Goal: Task Accomplishment & Management: Complete application form

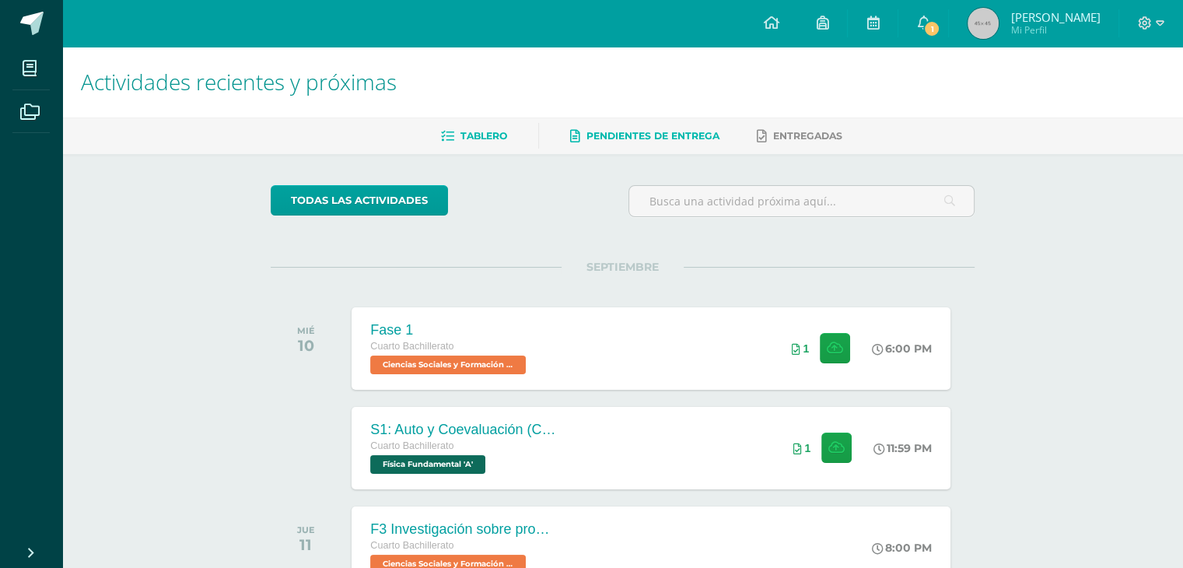
click at [666, 137] on span "Pendientes de entrega" at bounding box center [652, 136] width 133 height 12
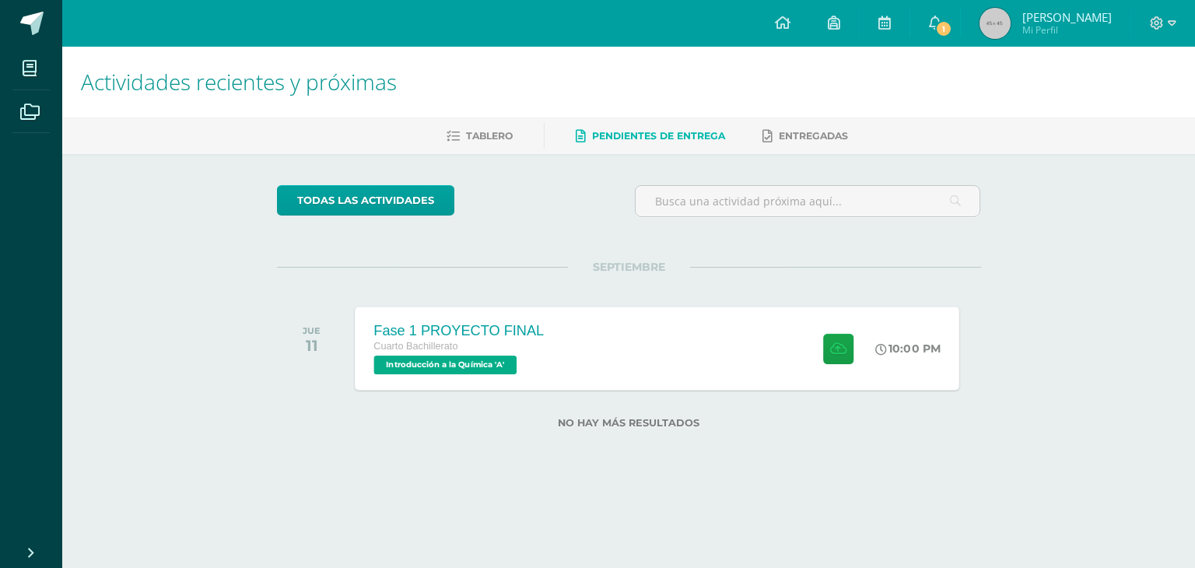
click at [557, 351] on div "Fase 1 PROYECTO FINAL Cuarto Bachillerato Introducción a la Química 'A'" at bounding box center [459, 347] width 208 height 83
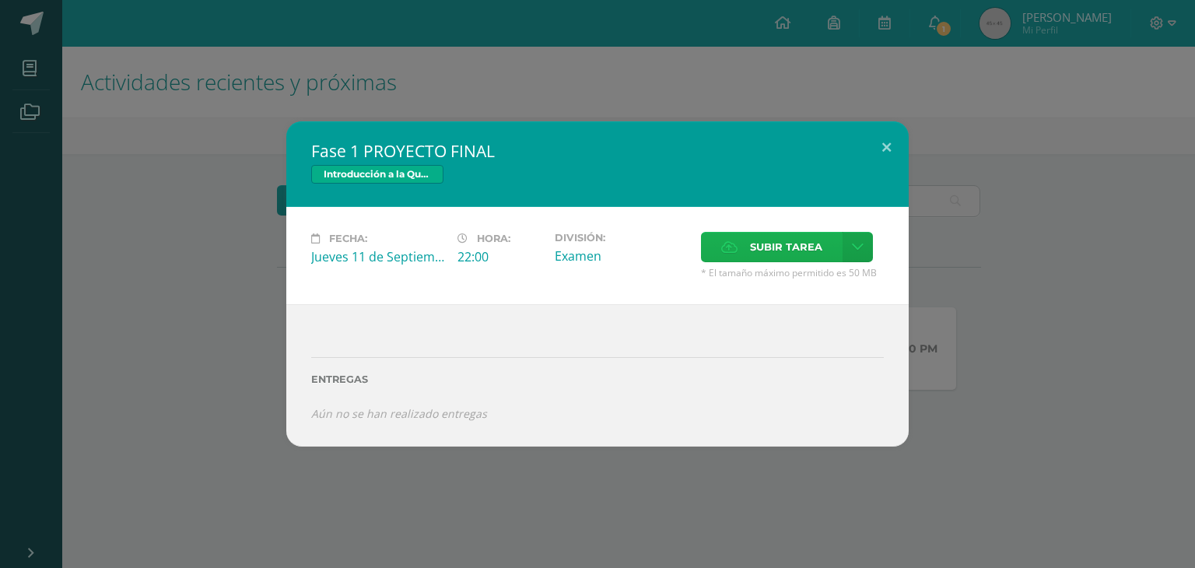
click at [750, 251] on span "Subir tarea" at bounding box center [786, 247] width 72 height 29
click at [0, 0] on input "Subir tarea" at bounding box center [0, 0] width 0 height 0
click at [772, 261] on span "Subir tarea" at bounding box center [786, 247] width 72 height 29
click at [0, 0] on input "Subir tarea" at bounding box center [0, 0] width 0 height 0
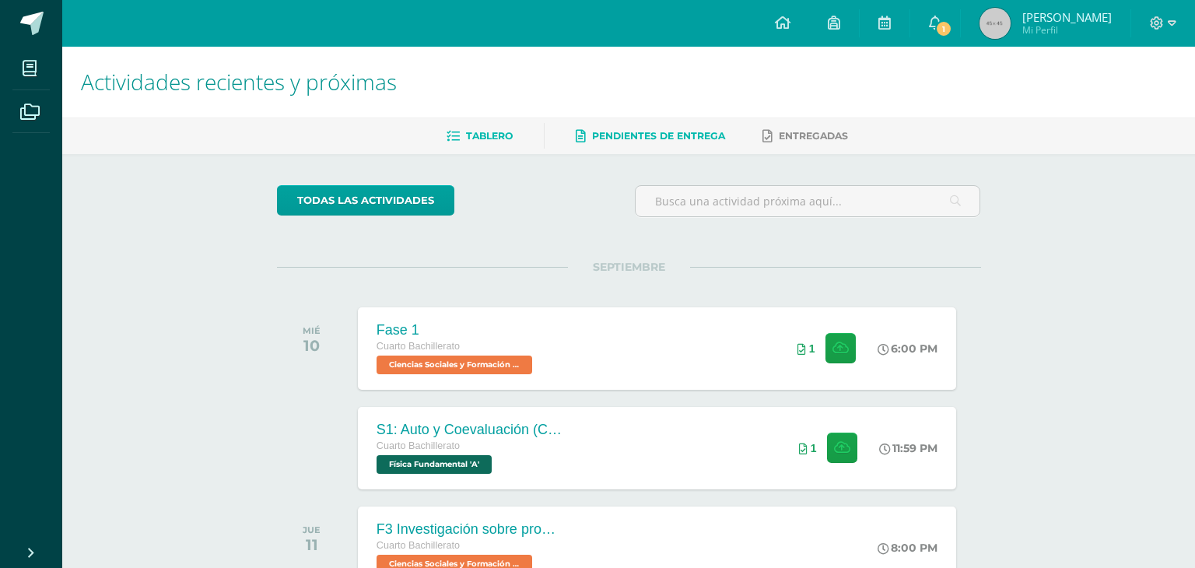
click at [617, 139] on span "Pendientes de entrega" at bounding box center [658, 136] width 133 height 12
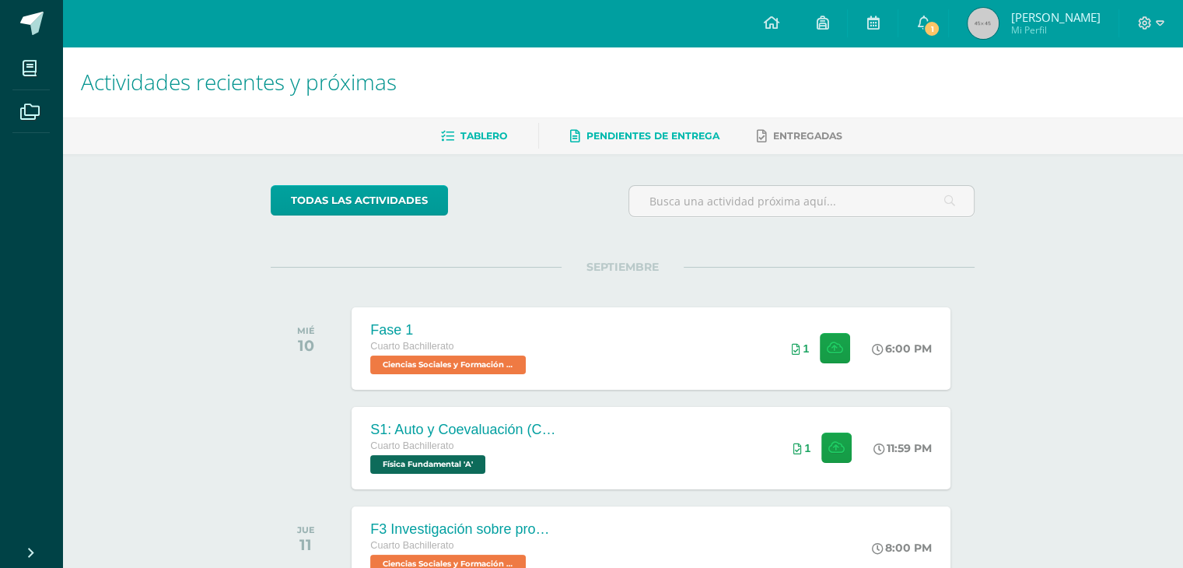
click at [618, 139] on span "Pendientes de entrega" at bounding box center [652, 136] width 133 height 12
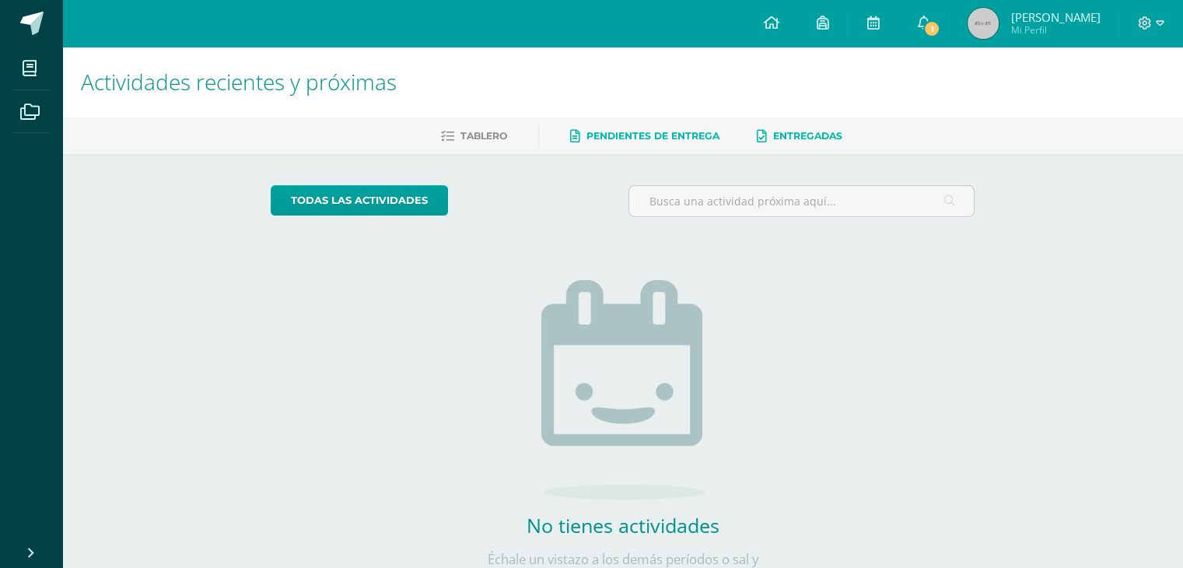
click at [803, 128] on link "Entregadas" at bounding box center [800, 136] width 86 height 25
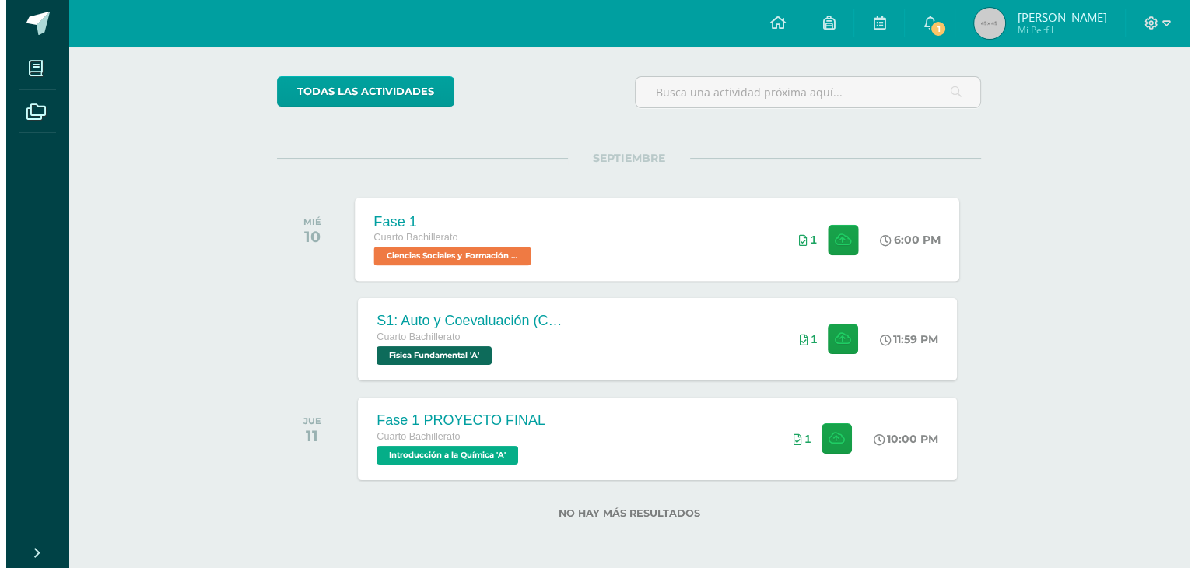
scroll to position [109, 0]
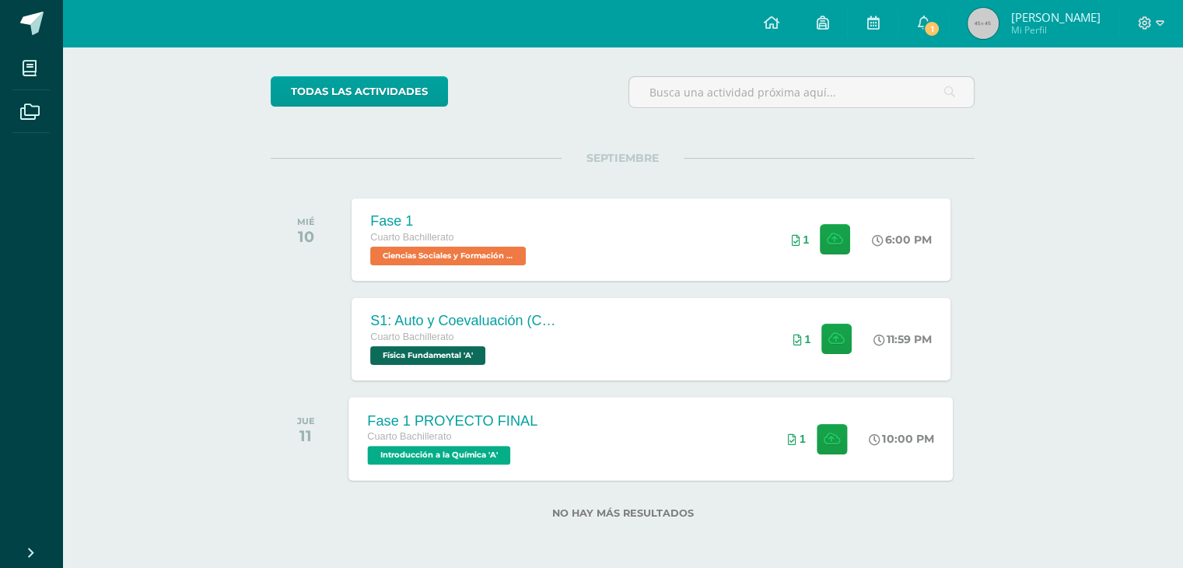
click at [473, 406] on div "Fase 1 PROYECTO FINAL Cuarto Bachillerato Introducción a la Química 'A'" at bounding box center [453, 438] width 208 height 83
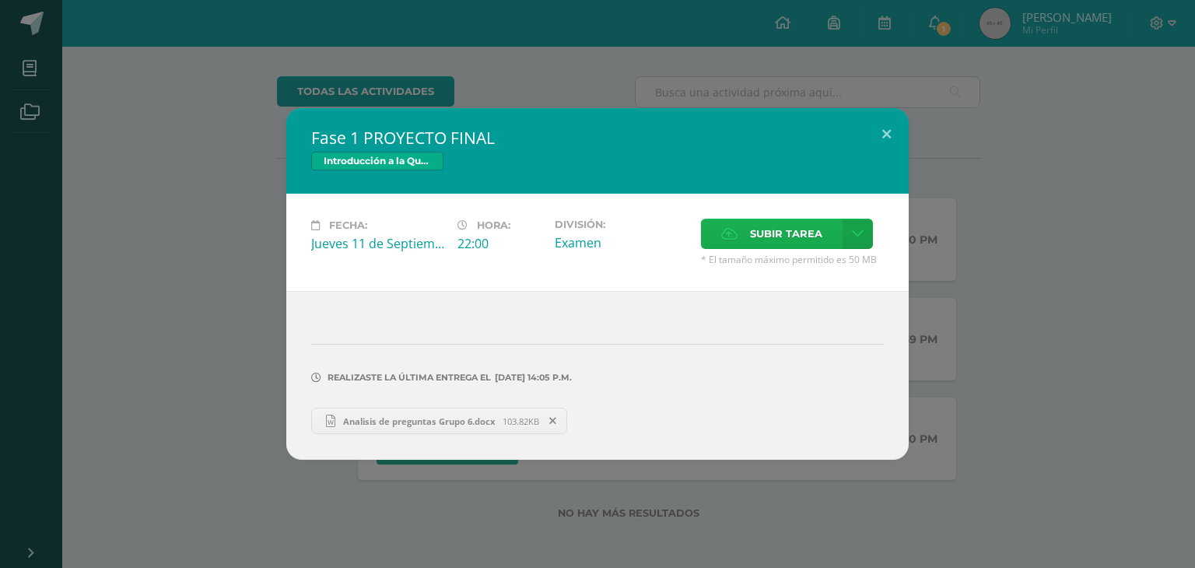
click at [731, 229] on icon at bounding box center [729, 234] width 16 height 10
click at [0, 0] on input "Subir tarea" at bounding box center [0, 0] width 0 height 0
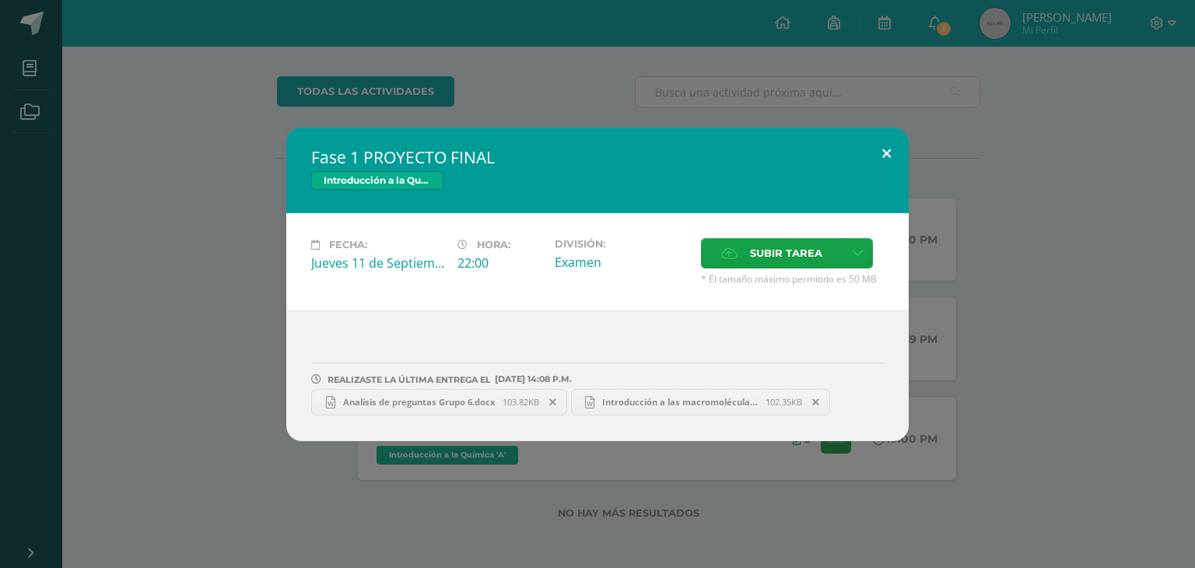
click at [875, 154] on button at bounding box center [886, 154] width 44 height 53
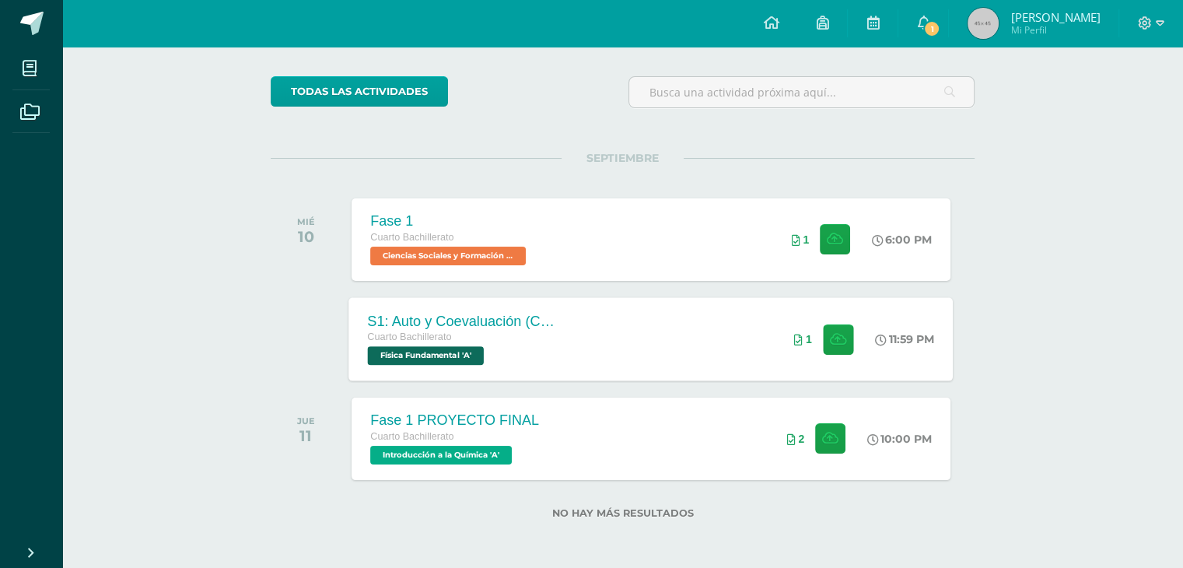
click at [555, 337] on div "Cuarto Bachillerato" at bounding box center [462, 337] width 188 height 17
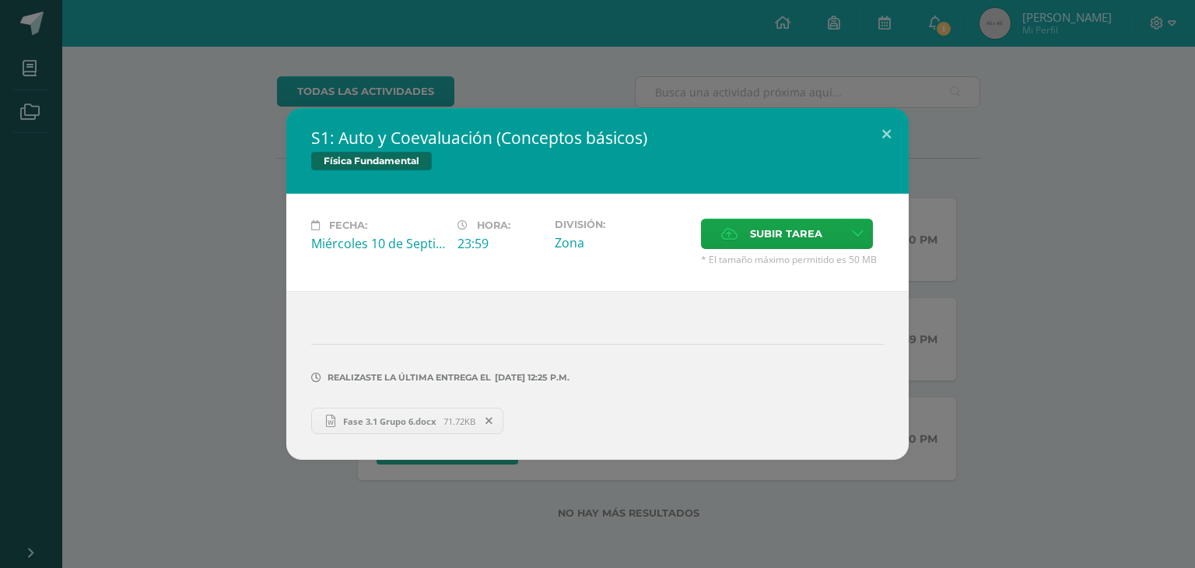
click at [492, 424] on icon at bounding box center [488, 420] width 7 height 11
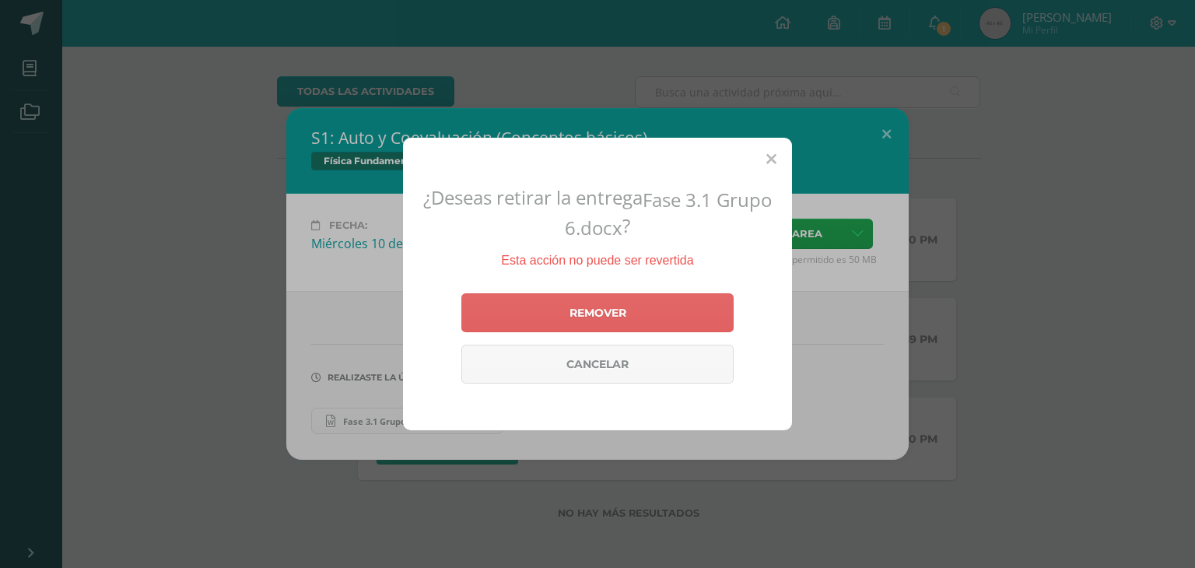
drag, startPoint x: 740, startPoint y: 297, endPoint x: 735, endPoint y: 306, distance: 10.4
click at [735, 303] on div "¿Deseas retirar la entrega Fase 3.1 Grupo 6.docx ? Esta acción no puede ser rev…" at bounding box center [597, 284] width 389 height 292
click at [647, 327] on link "Remover" at bounding box center [597, 312] width 272 height 39
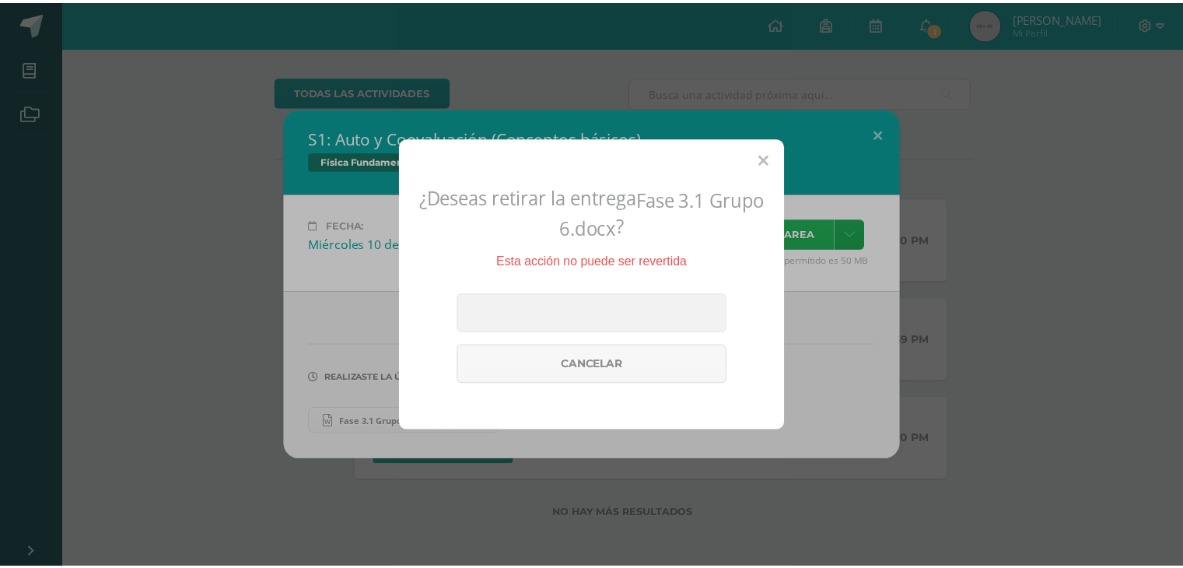
scroll to position [9, 0]
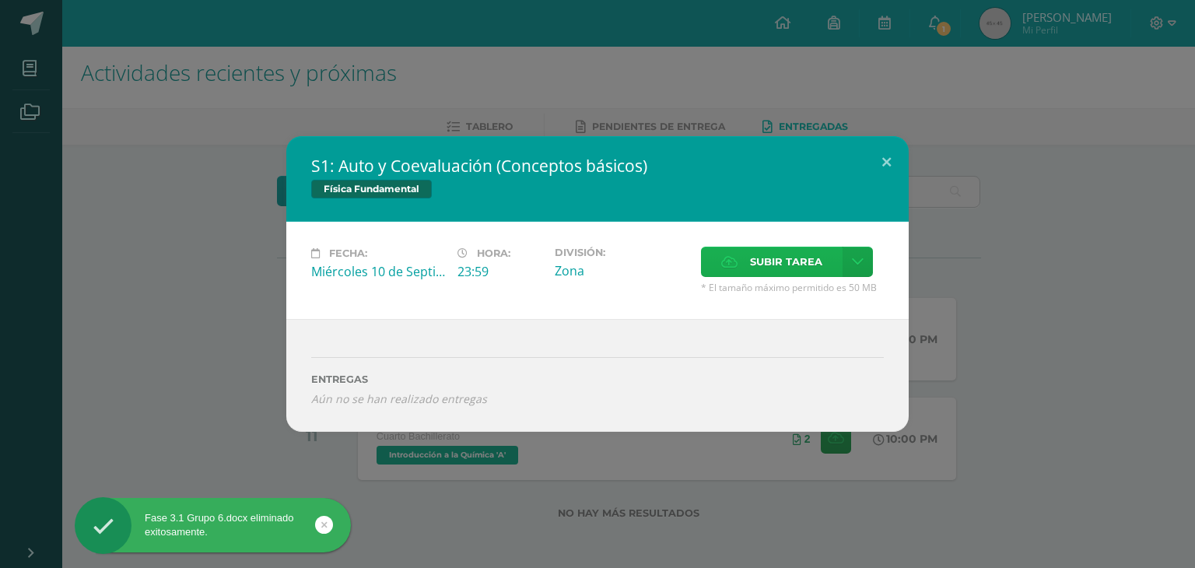
click at [746, 256] on label "Subir tarea" at bounding box center [772, 262] width 142 height 30
click at [0, 0] on input "Subir tarea" at bounding box center [0, 0] width 0 height 0
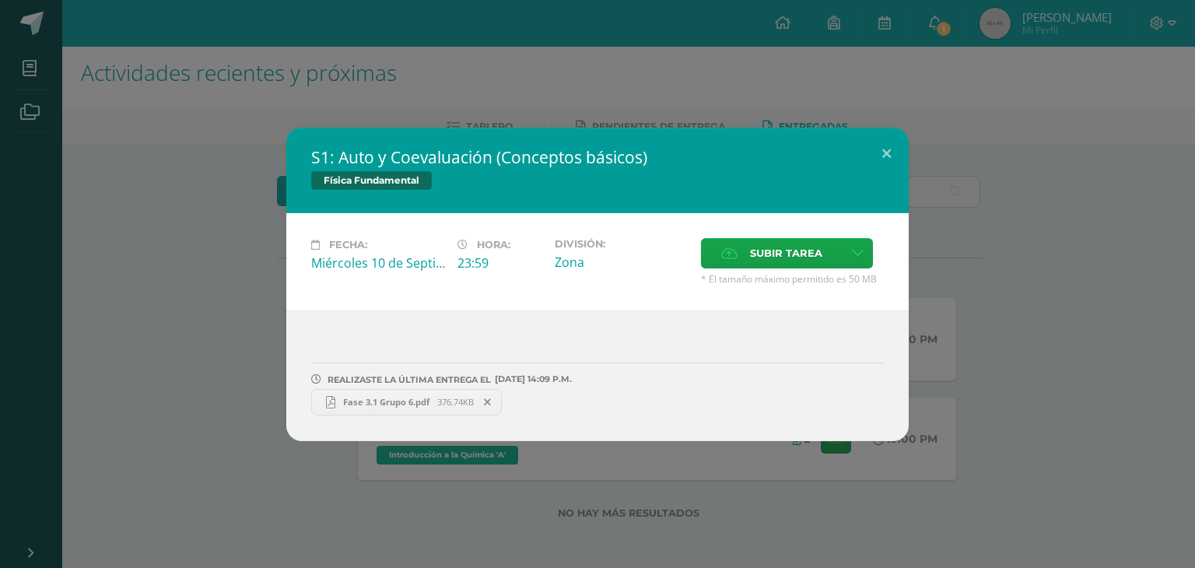
click at [390, 401] on span "Fase 3.1 Grupo 6.pdf" at bounding box center [386, 402] width 102 height 12
click at [485, 57] on div "S1: Auto y Coevaluación (Conceptos básicos) Física Fundamental Fecha: Miércoles…" at bounding box center [597, 284] width 1195 height 568
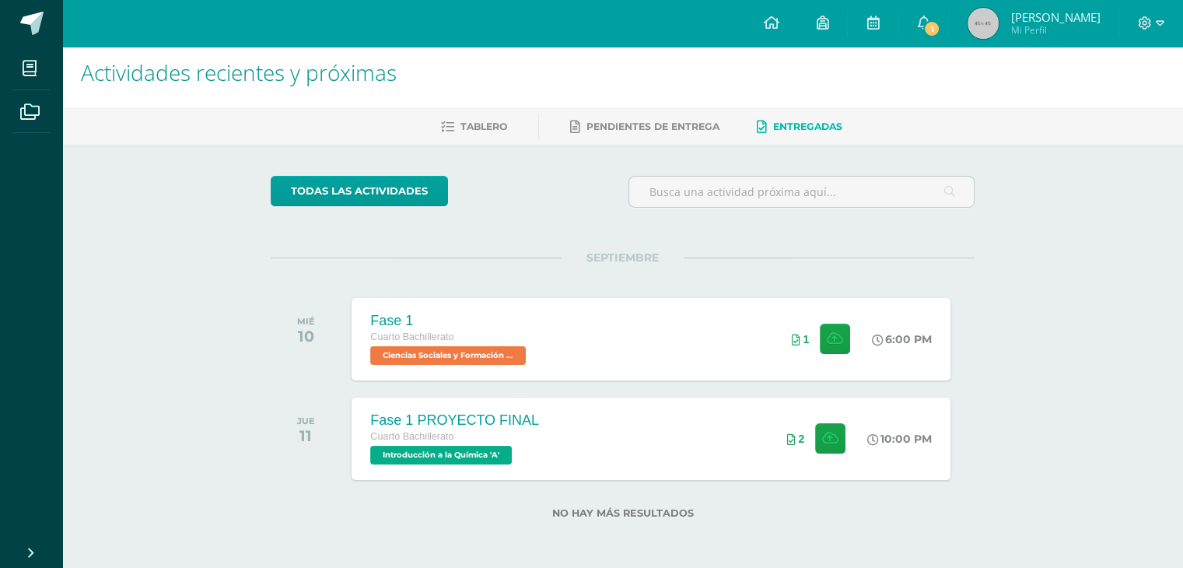
click at [773, 128] on span "Entregadas" at bounding box center [807, 127] width 69 height 12
click at [948, 16] on link "1" at bounding box center [923, 23] width 50 height 47
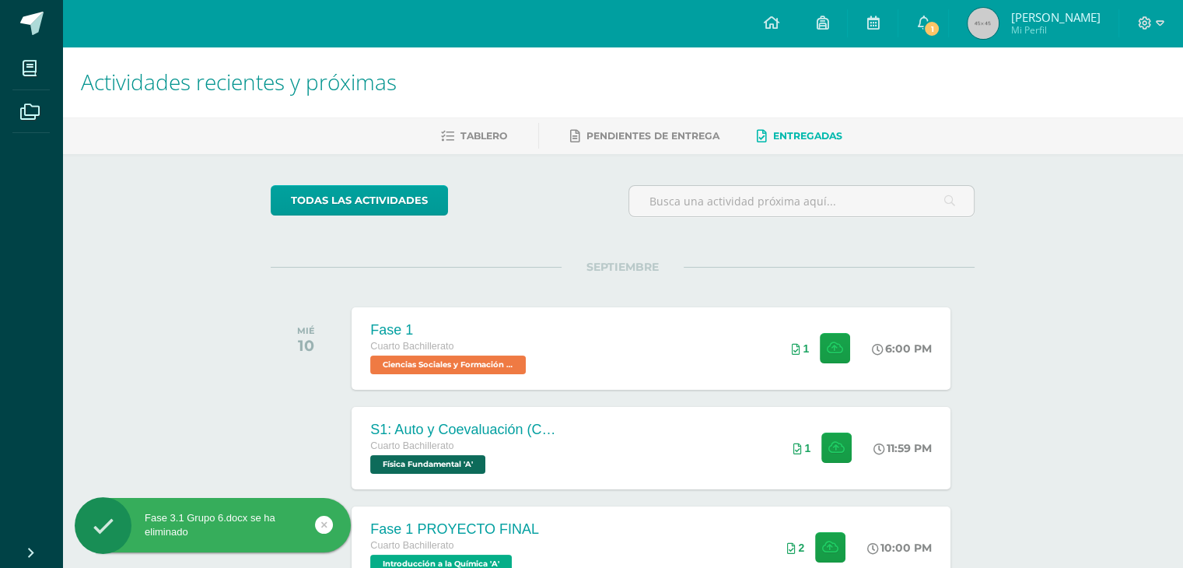
scroll to position [109, 0]
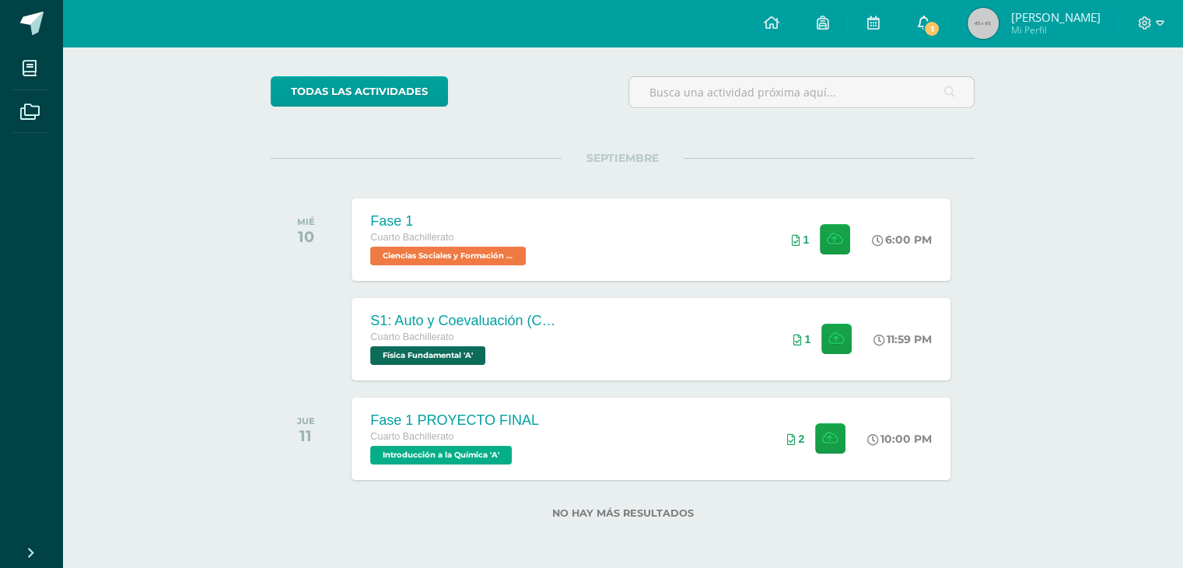
click at [939, 42] on link "1" at bounding box center [923, 23] width 50 height 47
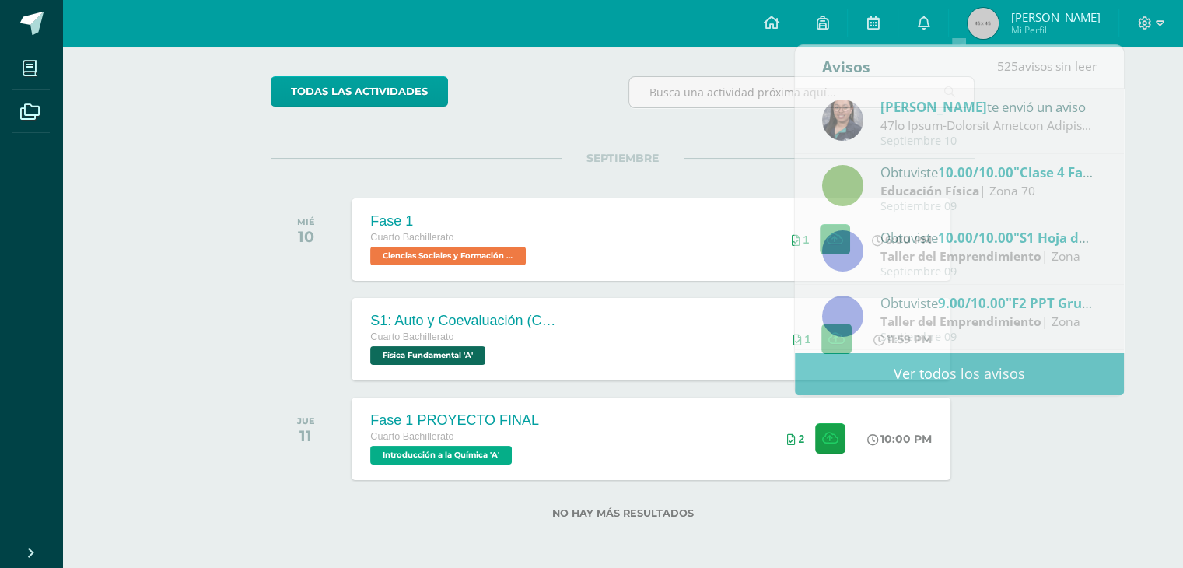
click at [494, 181] on div "SEPTIEMBRE MIÉ 10 Fase 1 Cuarto Bachillerato Ciencias Sociales y Formación Ciud…" at bounding box center [623, 220] width 704 height 125
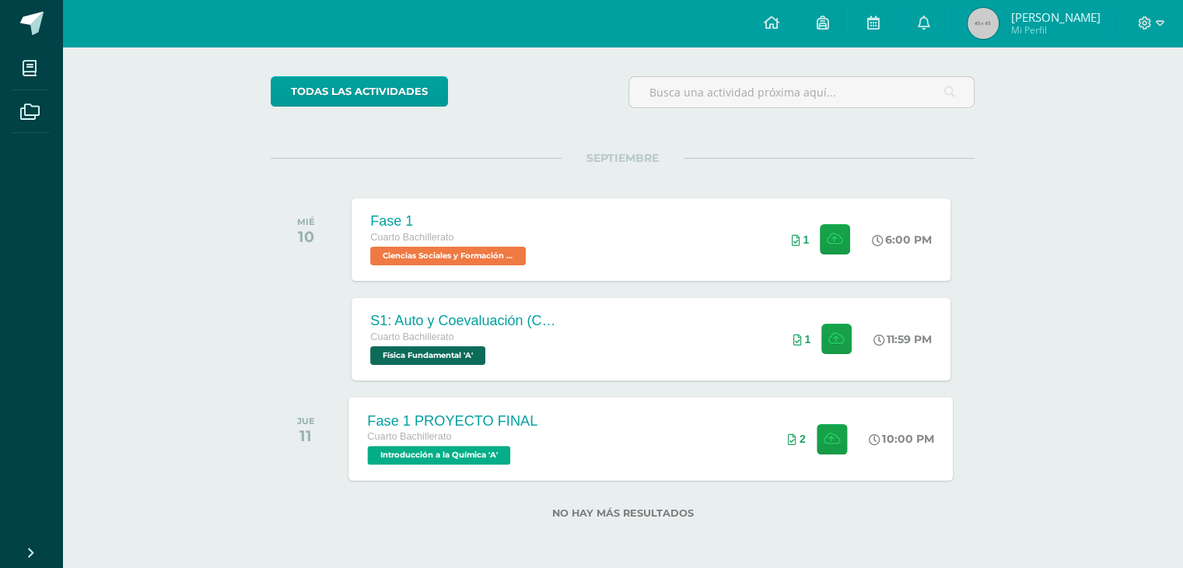
click at [566, 436] on div "Fase 1 PROYECTO FINAL Cuarto Bachillerato Introducción a la Química 'A' 10:00 P…" at bounding box center [651, 438] width 604 height 83
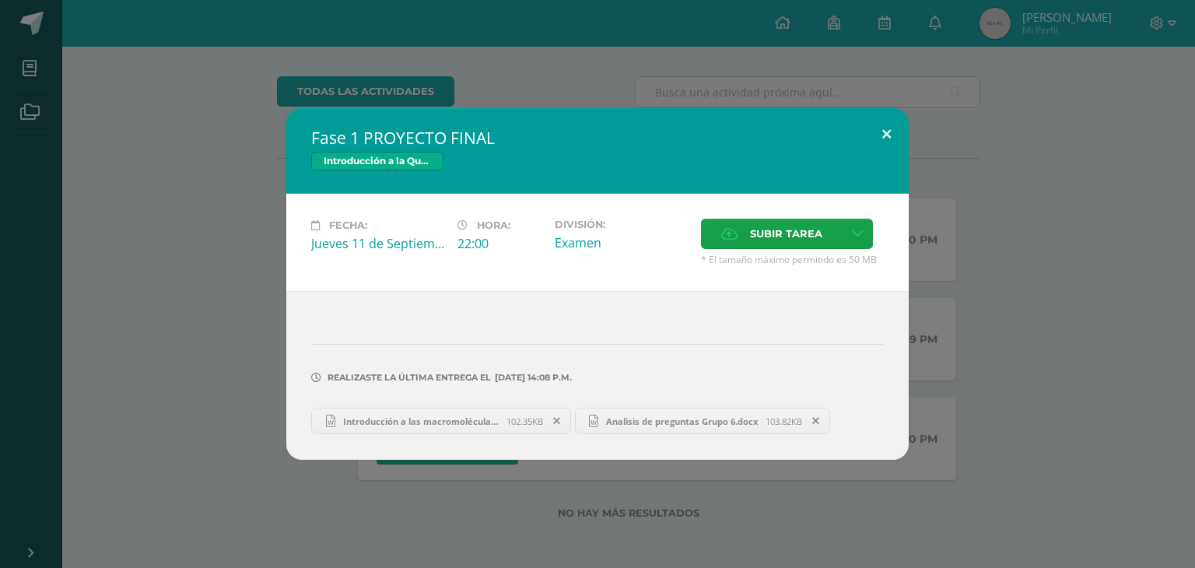
click at [889, 124] on button at bounding box center [886, 134] width 44 height 53
